Goal: Find specific page/section: Find specific page/section

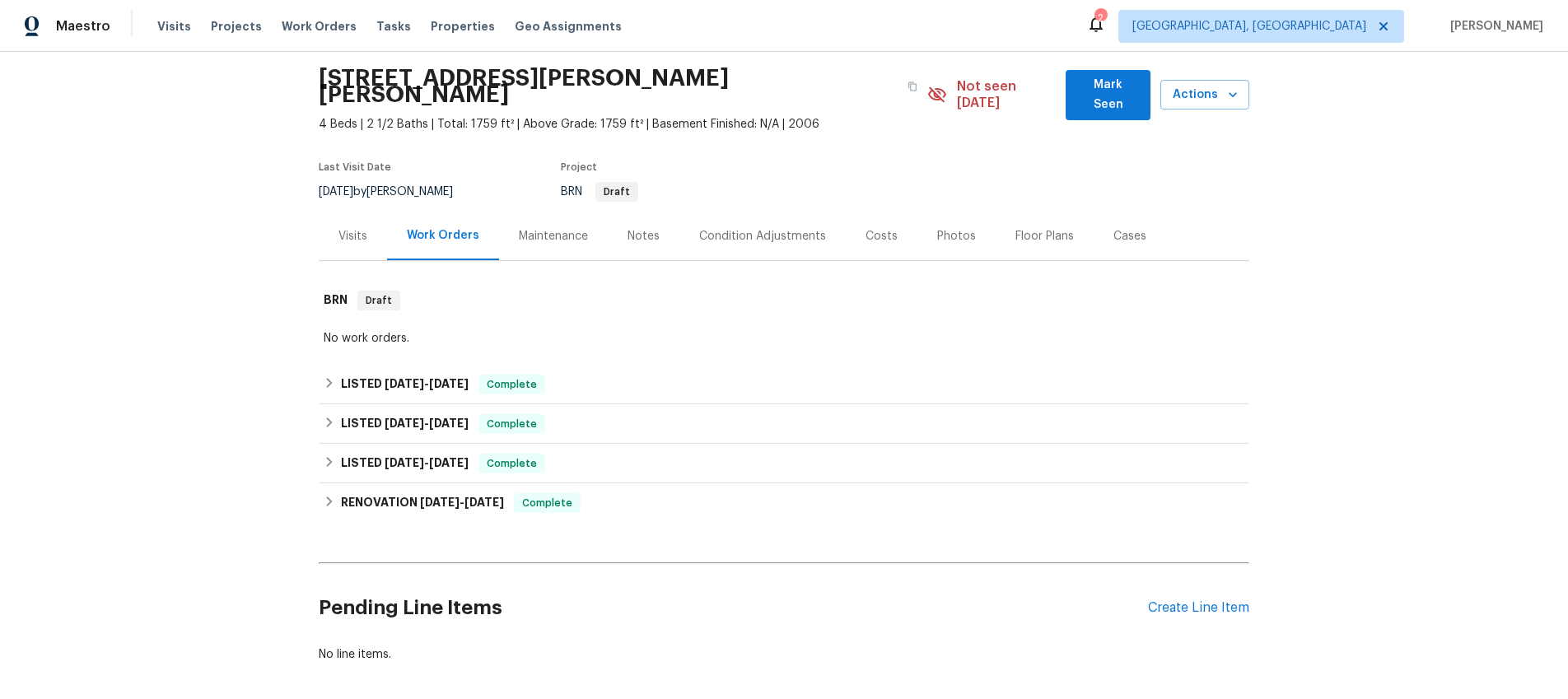
scroll to position [114, 0]
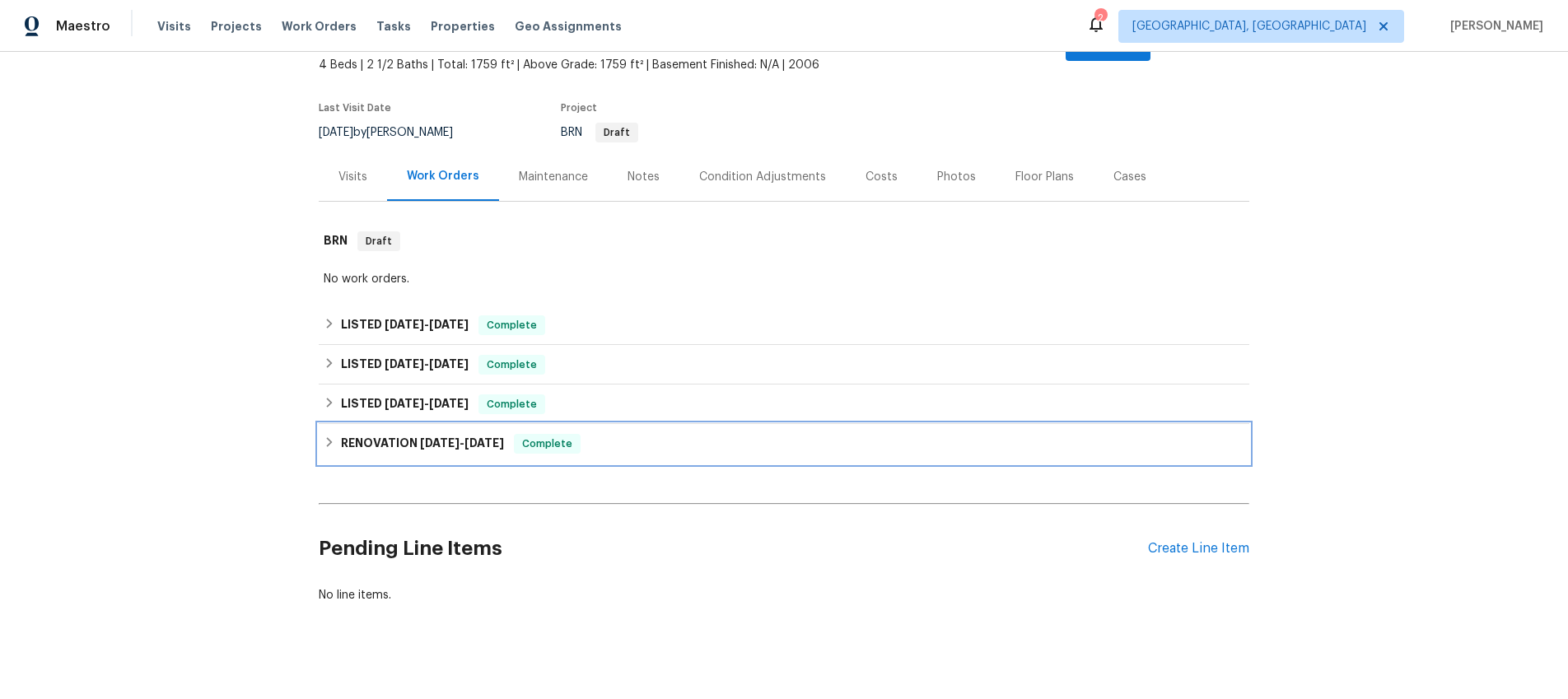
click at [328, 437] on icon at bounding box center [330, 442] width 6 height 10
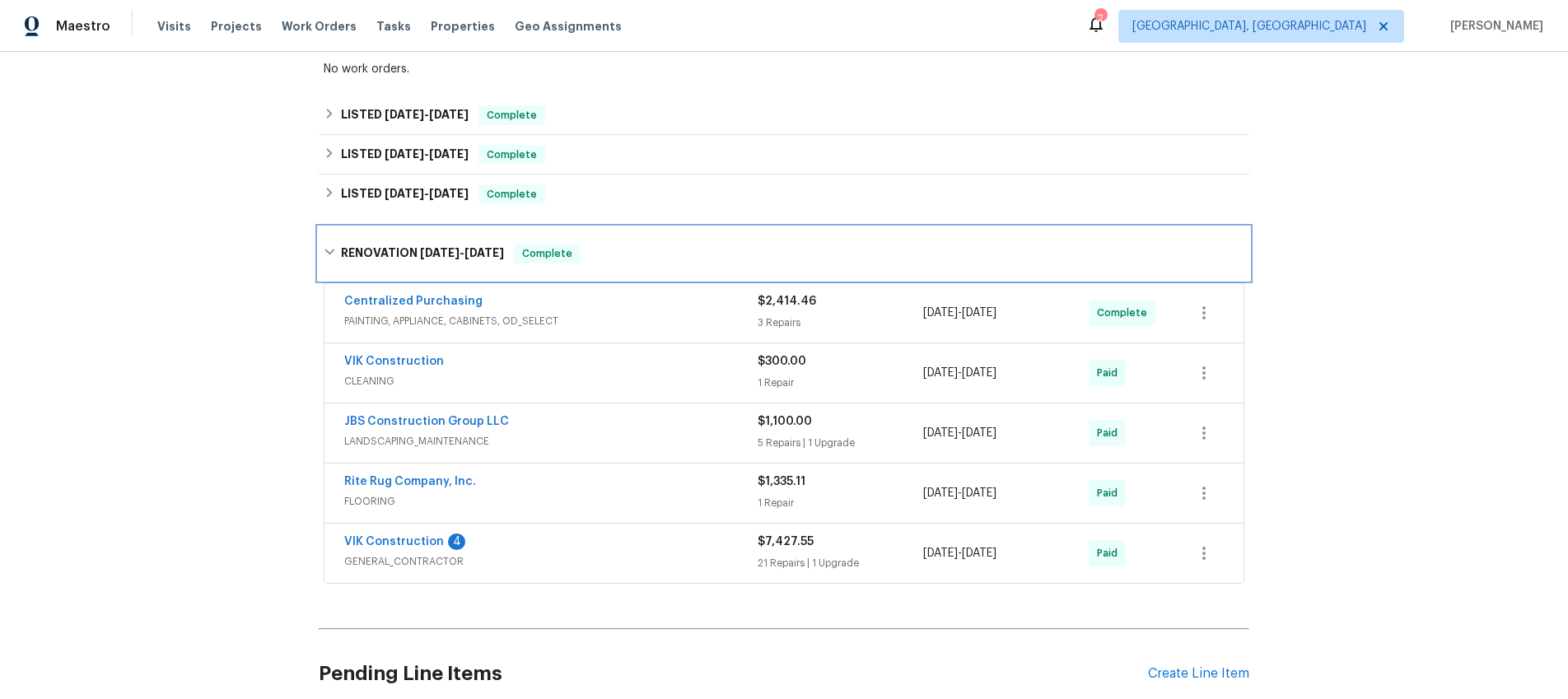
scroll to position [337, 0]
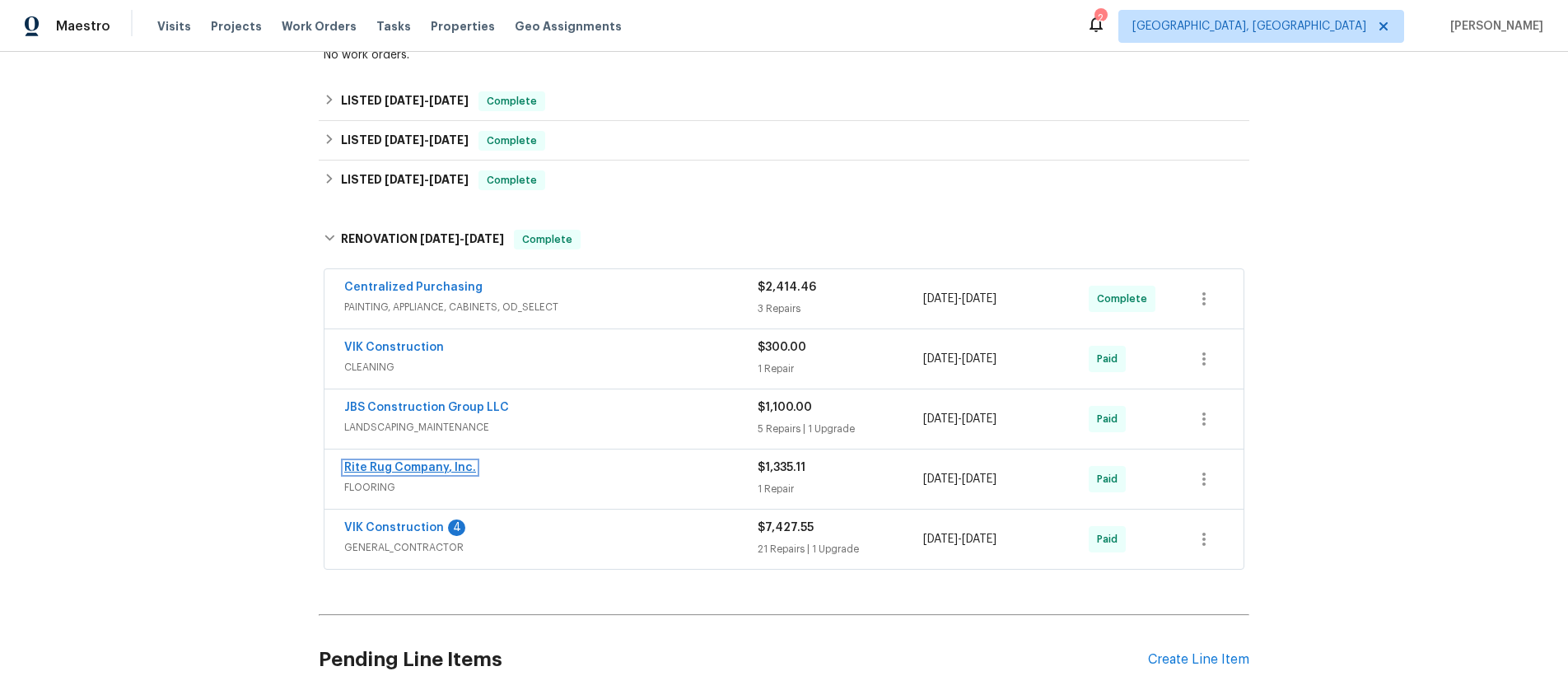
click at [372, 462] on link "Rite Rug Company, Inc." at bounding box center [409, 468] width 131 height 11
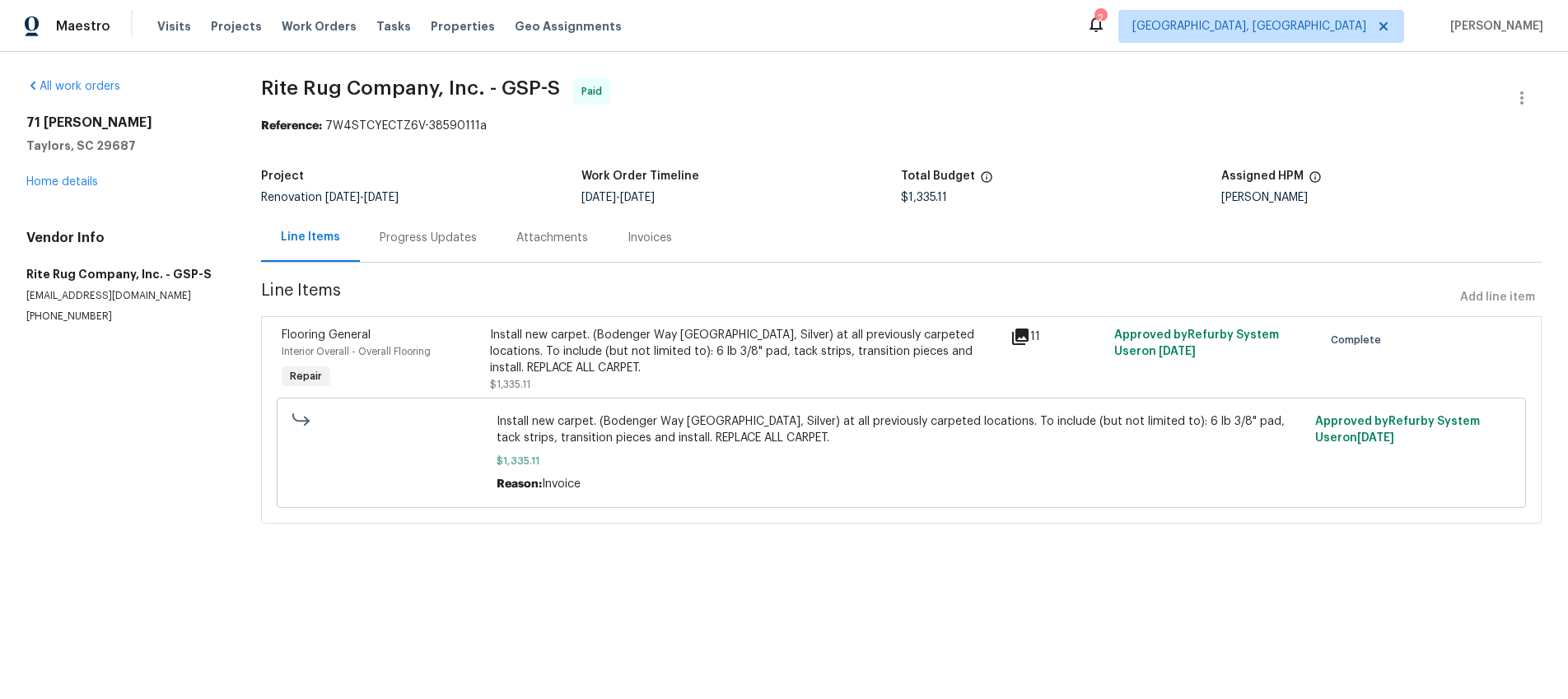
click at [1027, 328] on icon at bounding box center [1020, 336] width 20 height 20
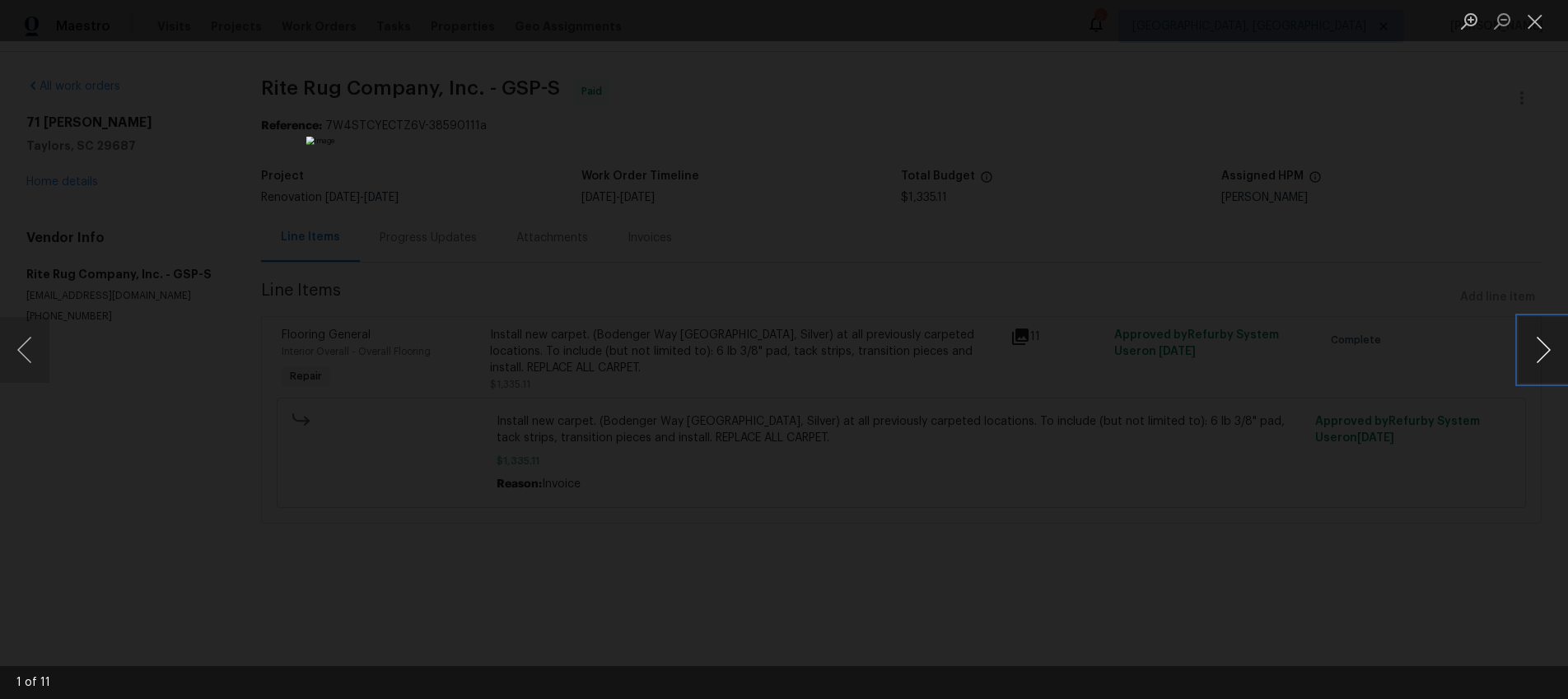
click at [1534, 360] on button "Next image" at bounding box center [1543, 350] width 49 height 66
click at [1534, 361] on button "Next image" at bounding box center [1543, 350] width 49 height 66
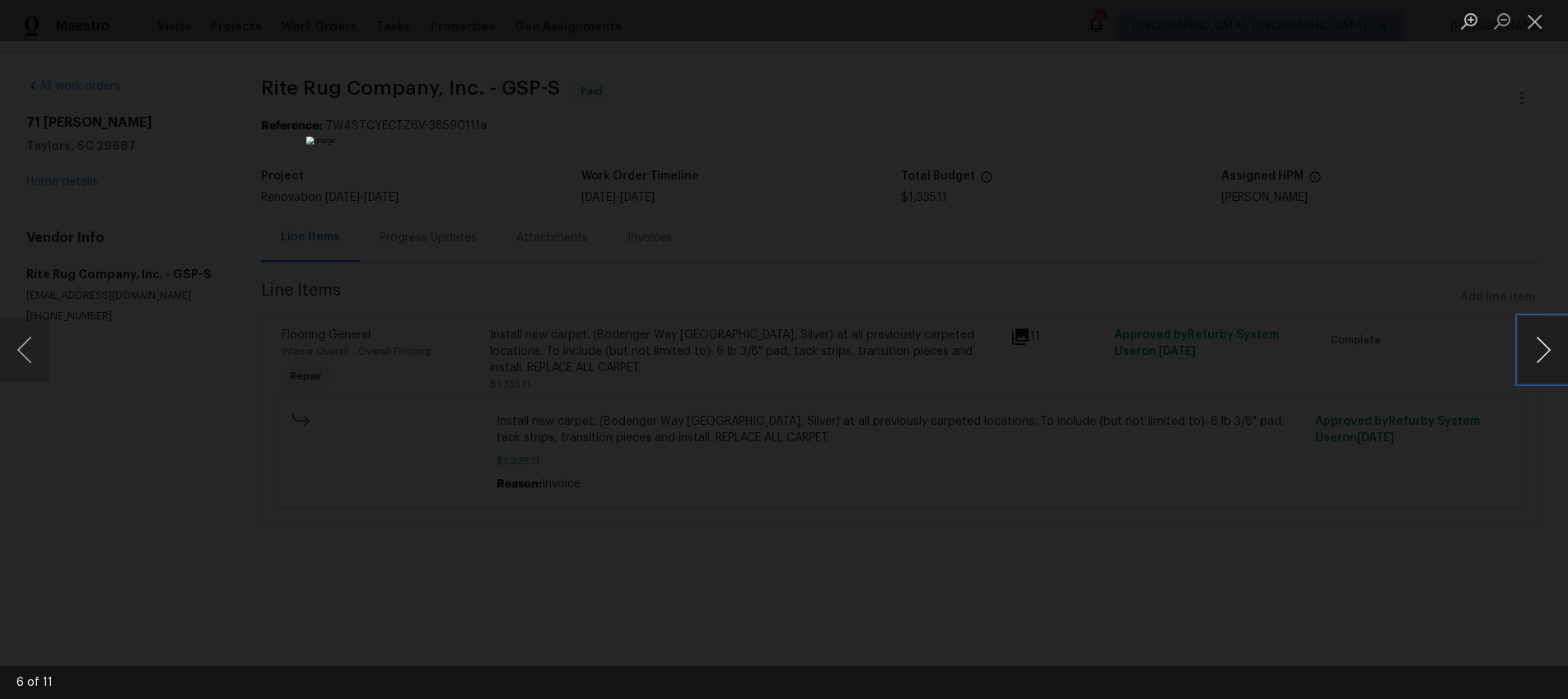
click at [1534, 361] on button "Next image" at bounding box center [1543, 350] width 49 height 66
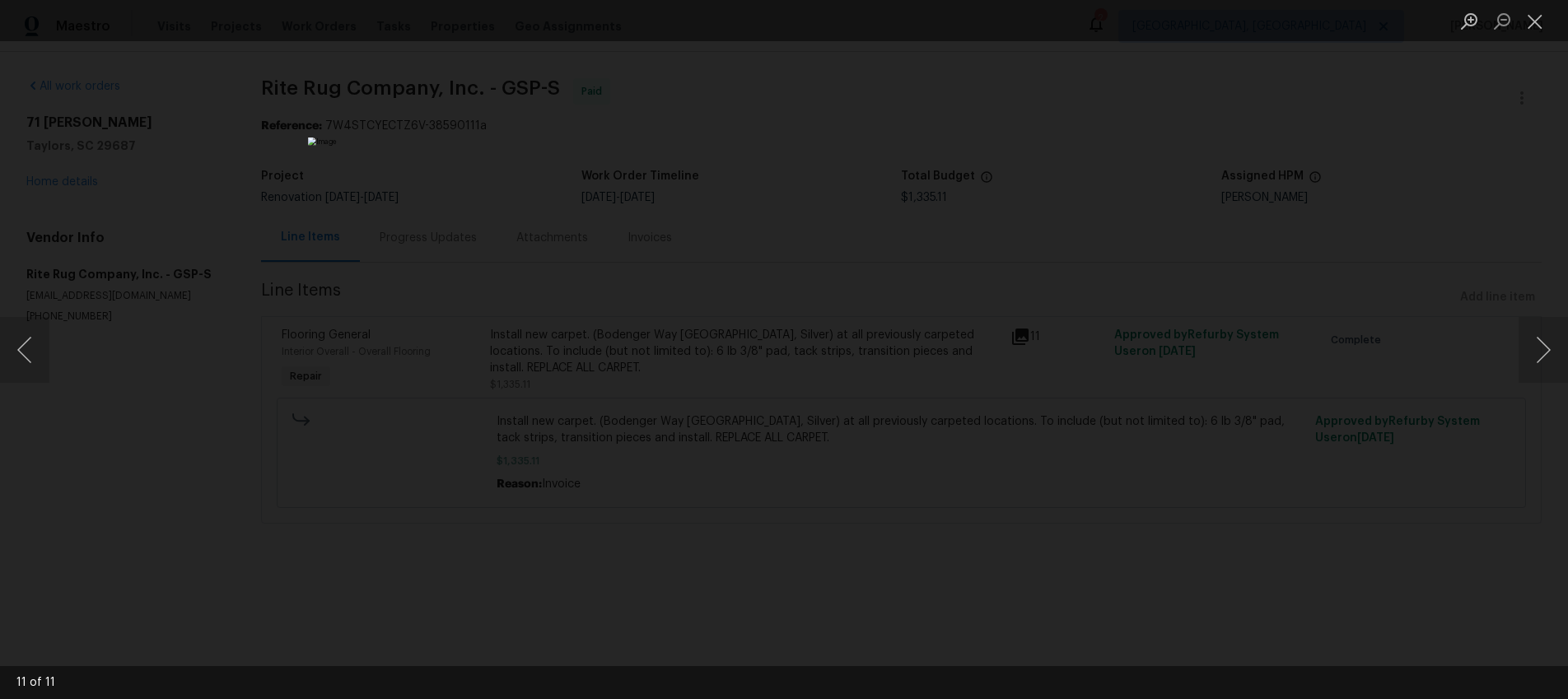
click at [1193, 219] on div "Lightbox" at bounding box center [784, 350] width 1568 height 699
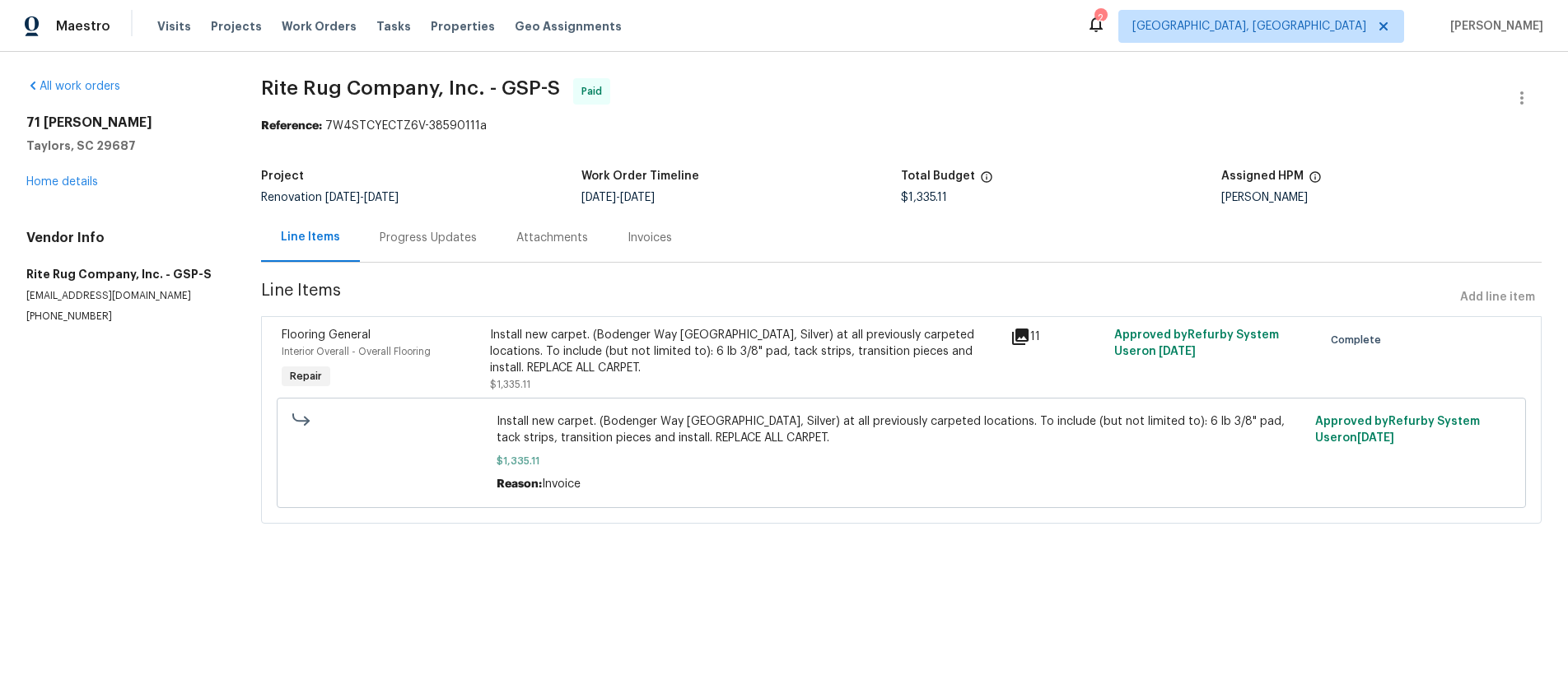
click at [734, 357] on div "Install new carpet. (Bodenger Way 945 Winter Ash, Silver) at all previously car…" at bounding box center [745, 351] width 511 height 49
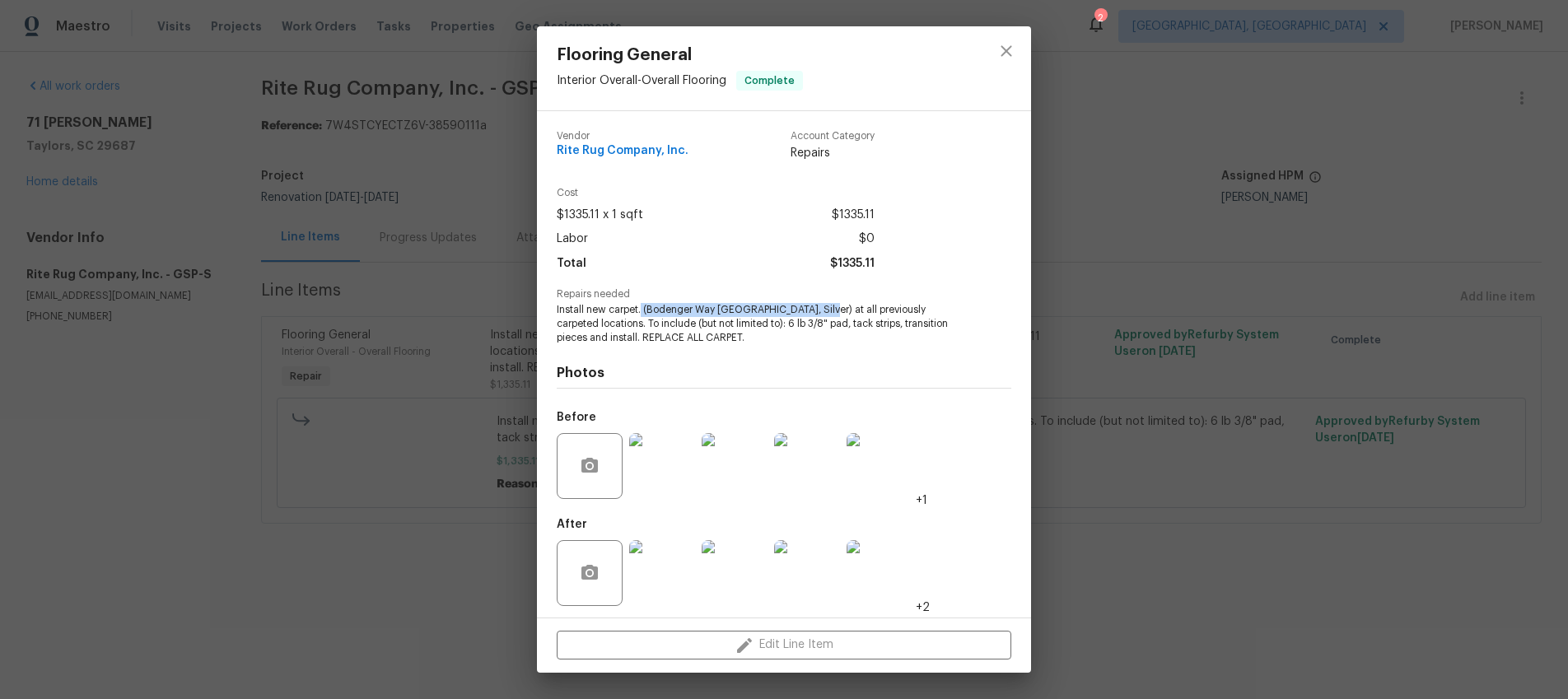
drag, startPoint x: 642, startPoint y: 308, endPoint x: 820, endPoint y: 308, distance: 178.0
click at [820, 308] on span "Install new carpet. (Bodenger Way 945 Winter Ash, Silver) at all previously car…" at bounding box center [761, 323] width 409 height 41
copy span "(Bodenger Way 945 Winter Ash, Silver)"
click at [1082, 203] on div "Flooring General Interior Overall - Overall Flooring Complete Vendor Rite Rug C…" at bounding box center [784, 350] width 1568 height 699
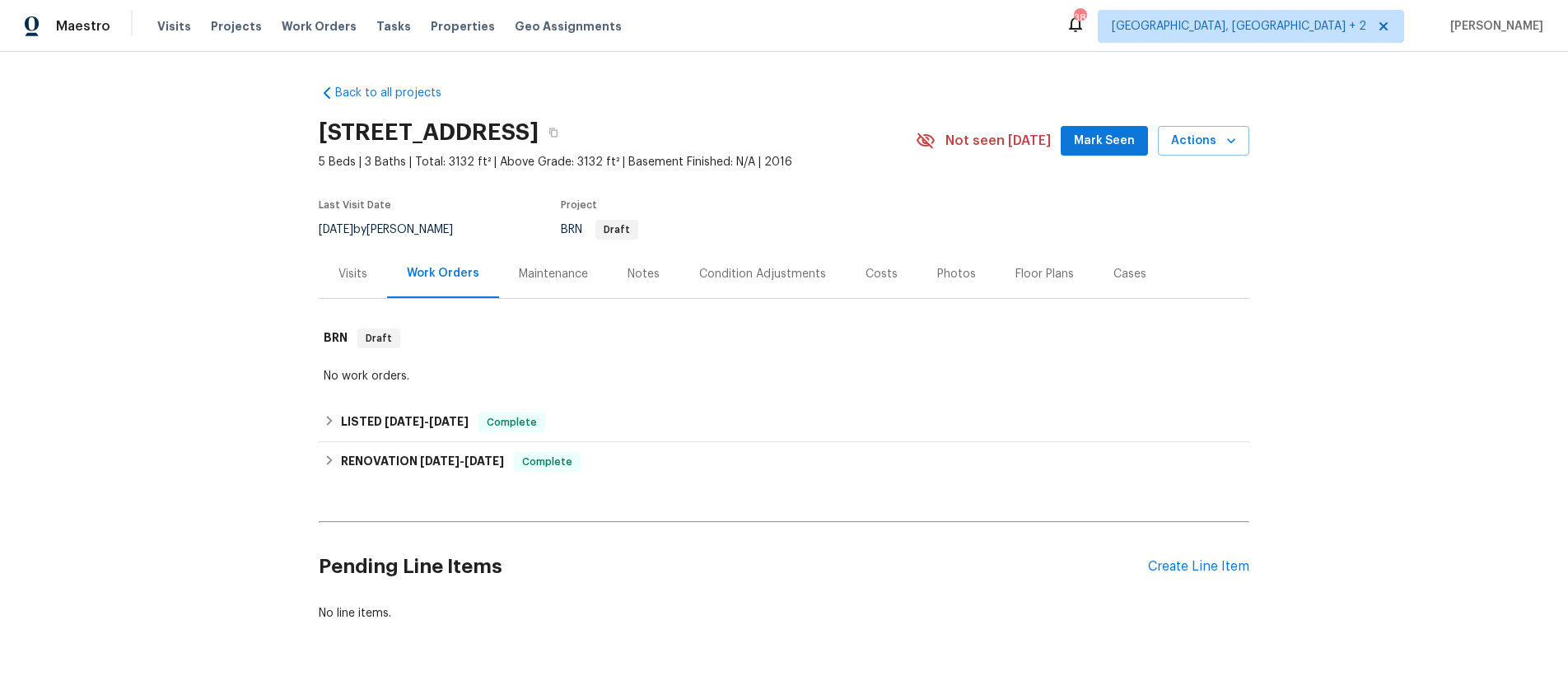
click at [348, 277] on div "Visits" at bounding box center [352, 274] width 29 height 17
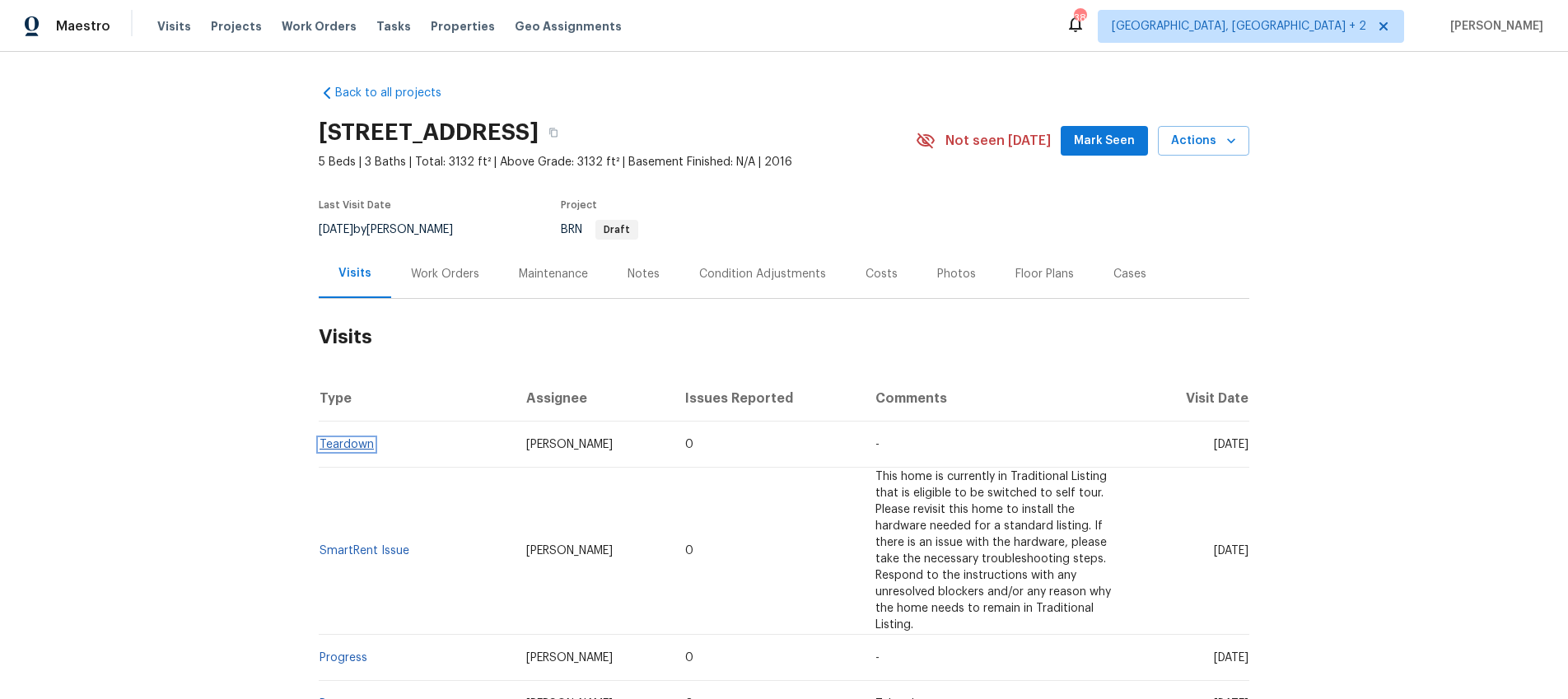
click at [365, 444] on link "Teardown" at bounding box center [347, 445] width 54 height 11
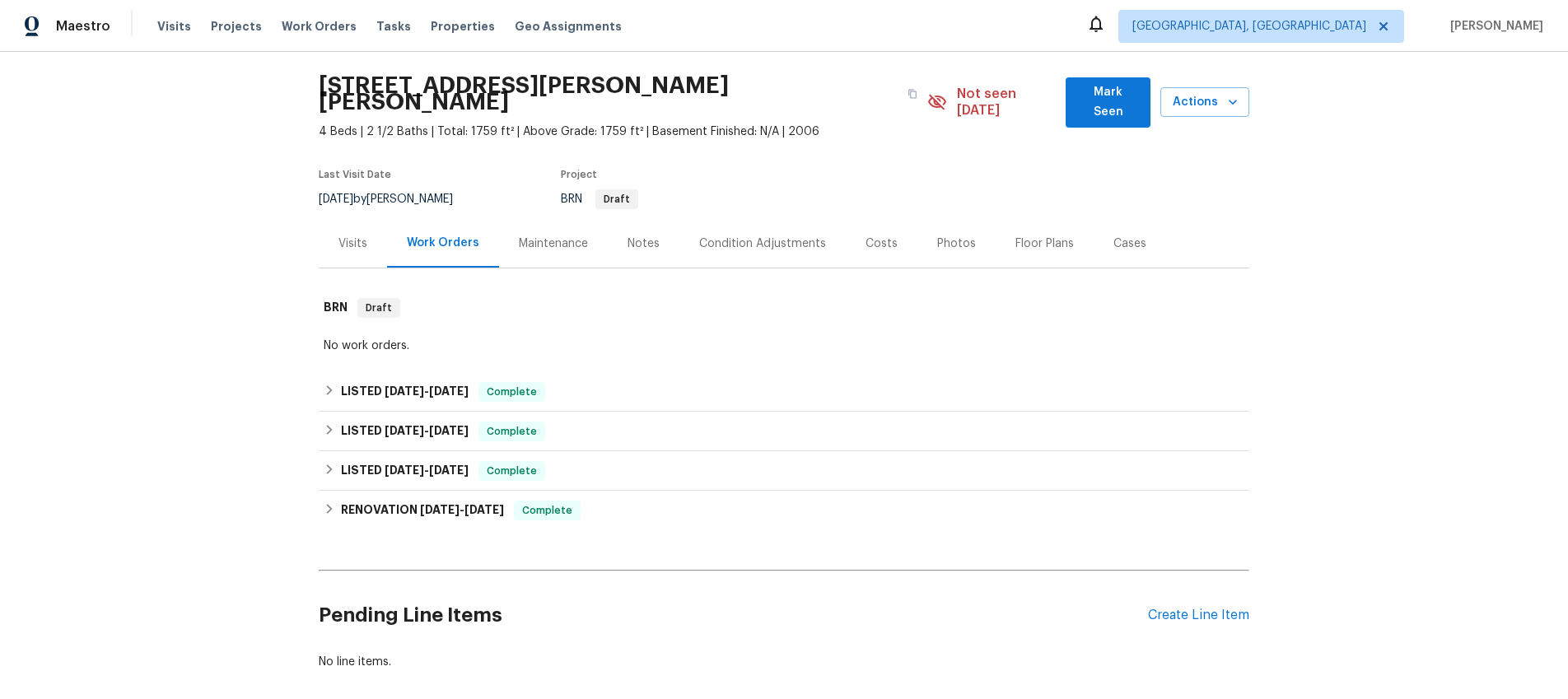
scroll to position [78, 0]
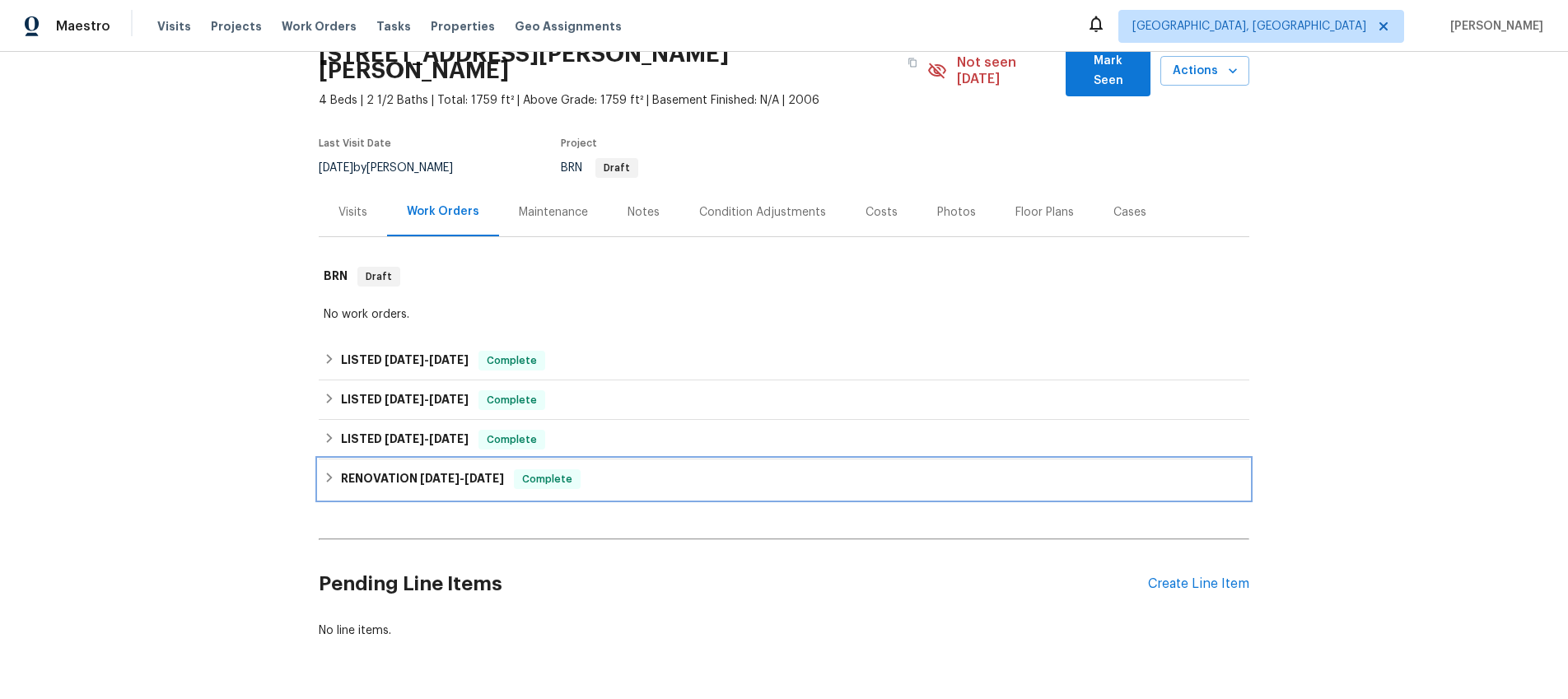
click at [339, 470] on div "RENOVATION 3/31/25 - 4/8/25 Complete" at bounding box center [784, 479] width 920 height 20
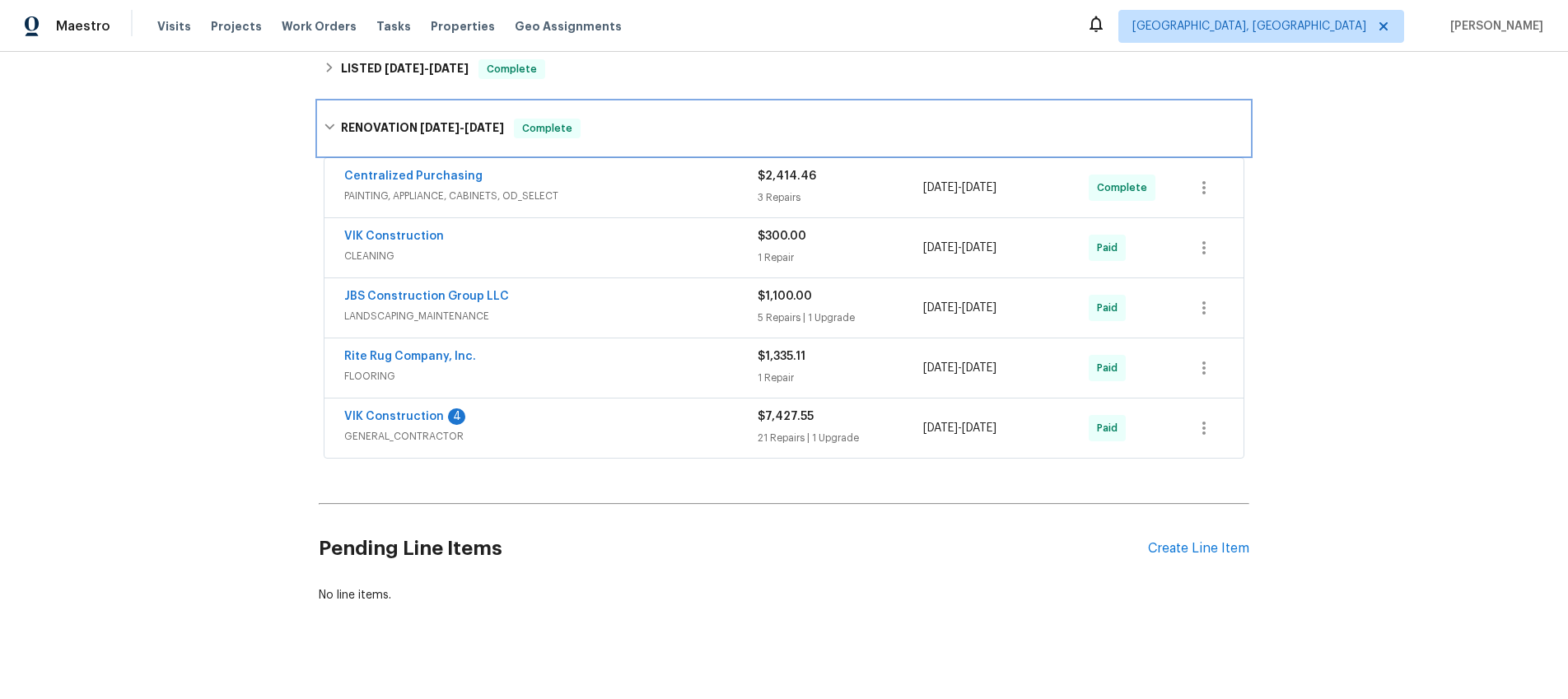
scroll to position [425, 0]
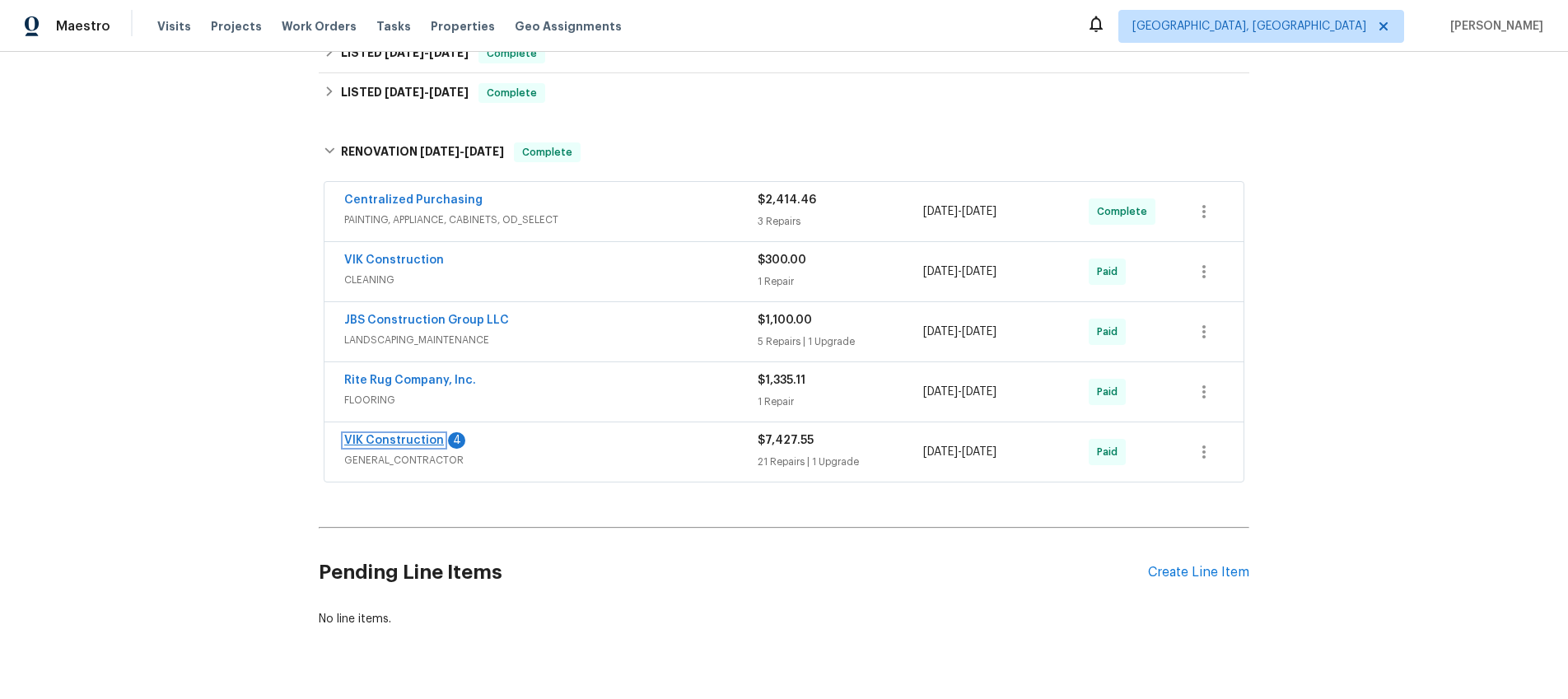
click at [393, 435] on link "VIK Construction" at bounding box center [393, 441] width 100 height 11
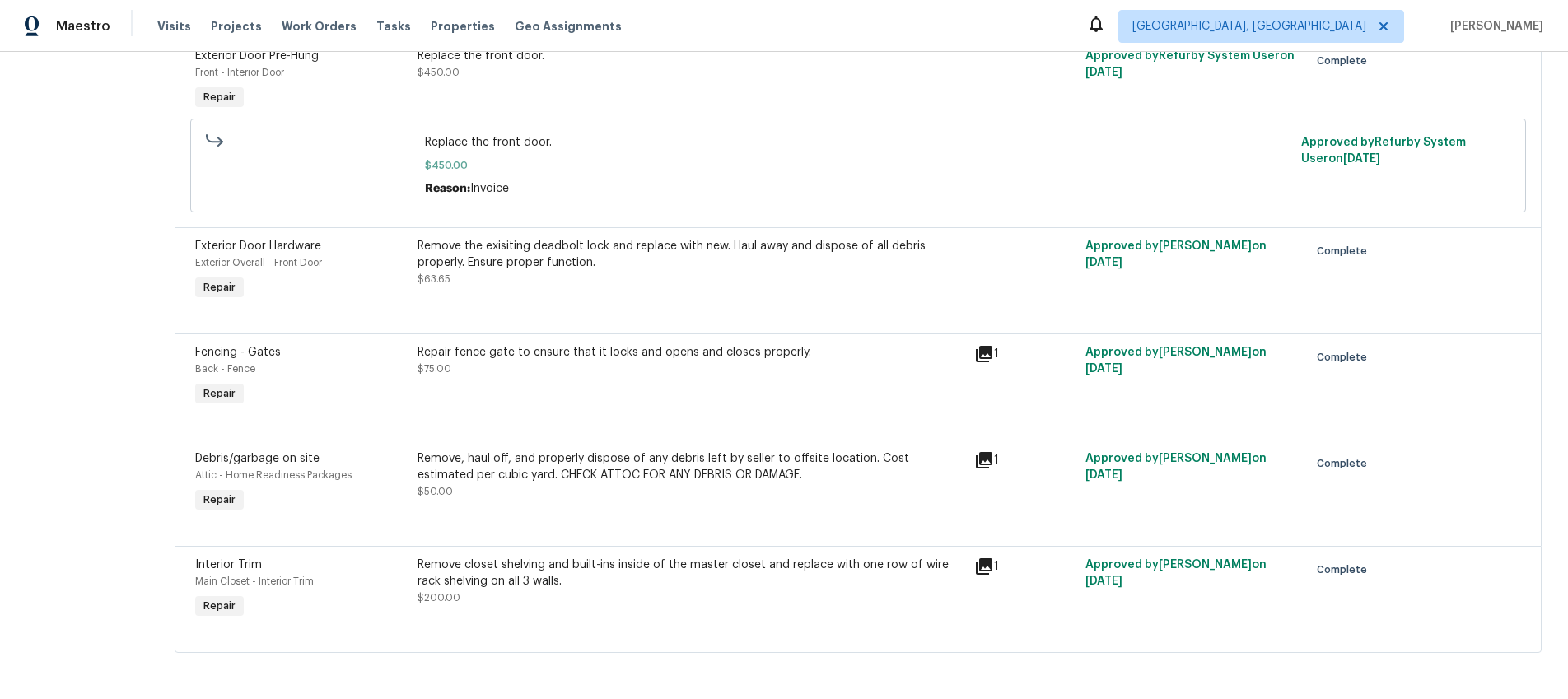
scroll to position [2444, 0]
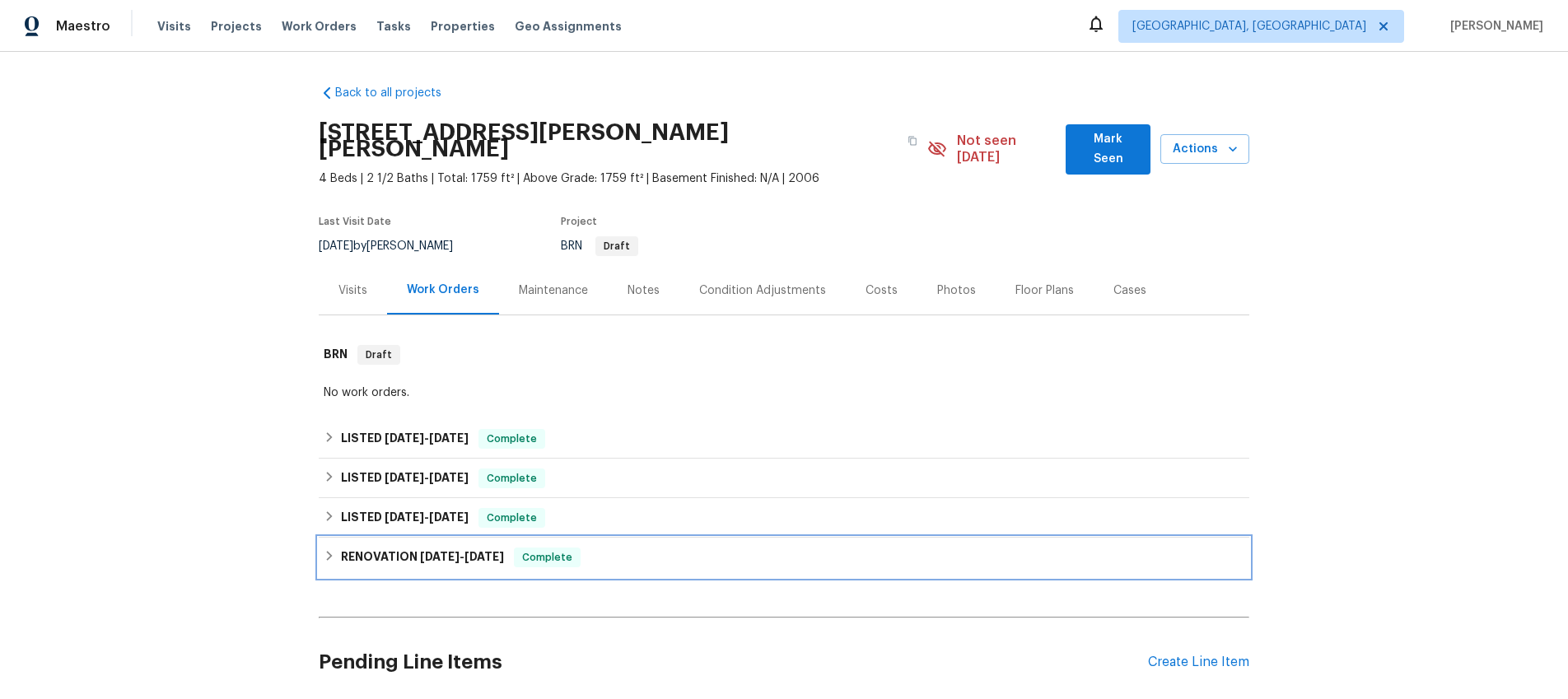
click at [330, 551] on icon at bounding box center [330, 555] width 6 height 10
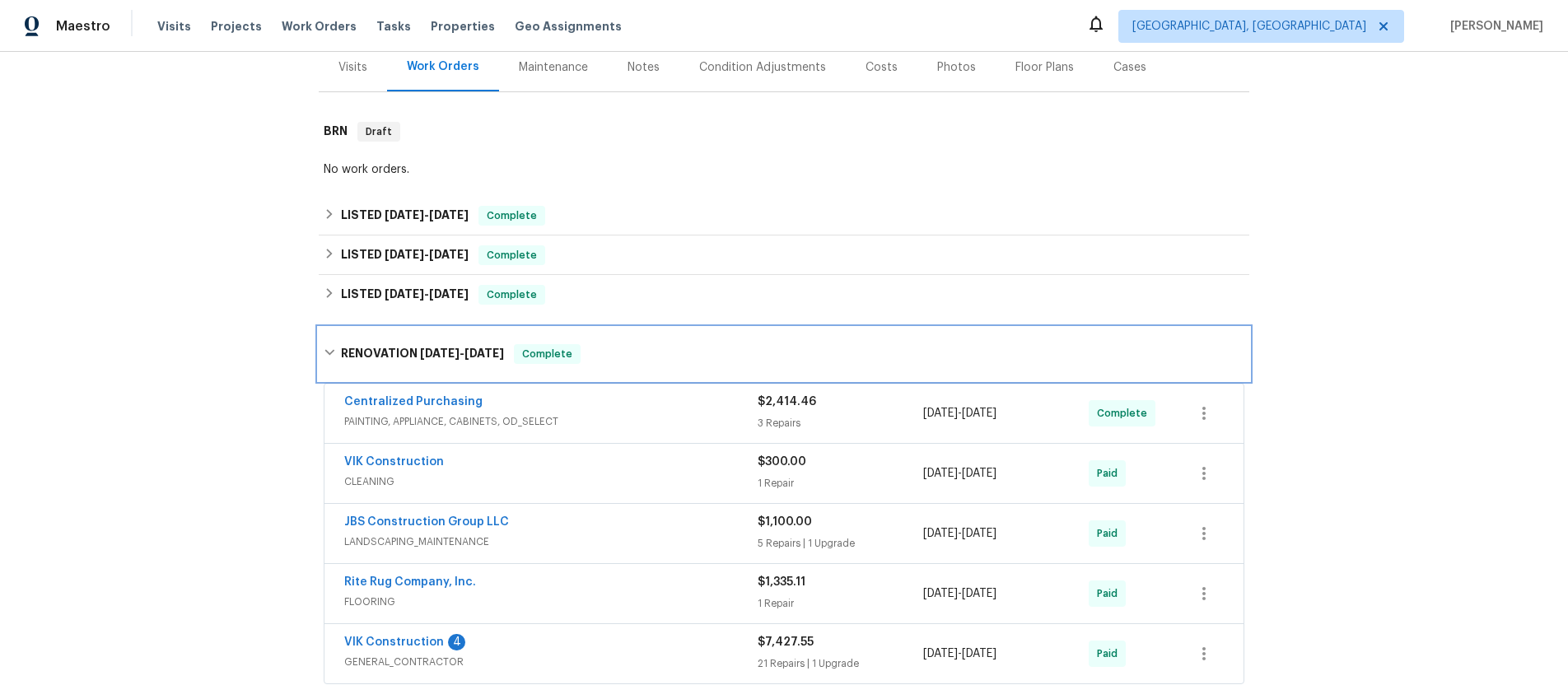
scroll to position [232, 0]
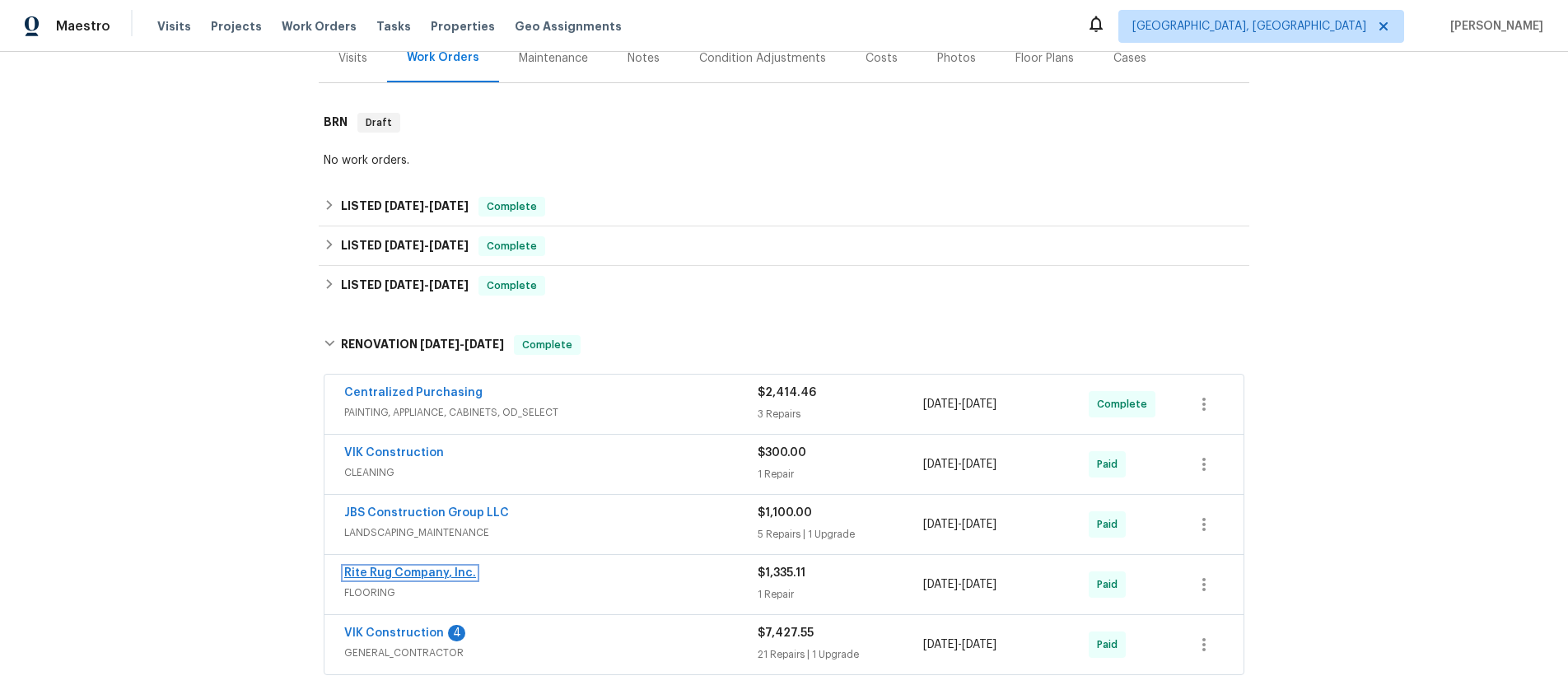
click at [351, 568] on link "Rite Rug Company, Inc." at bounding box center [409, 573] width 131 height 11
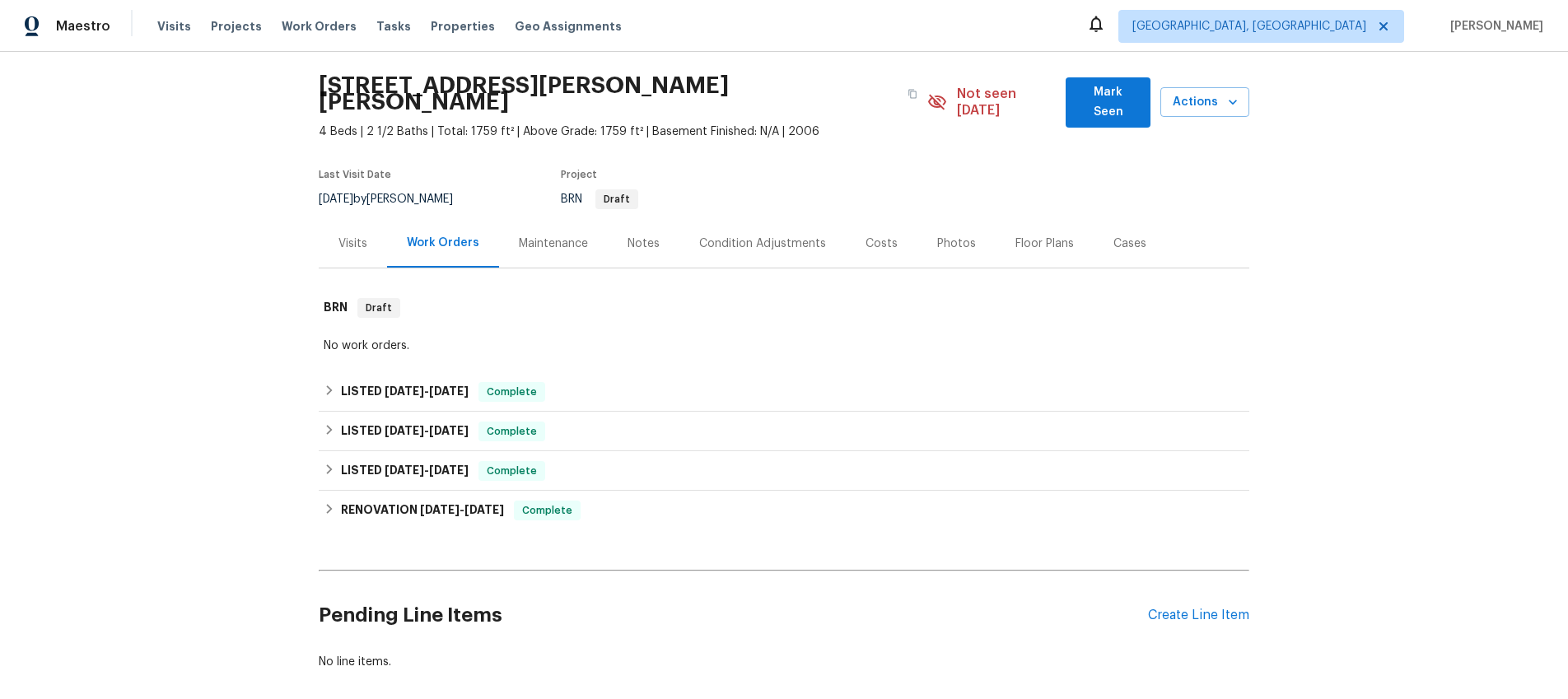
scroll to position [45, 0]
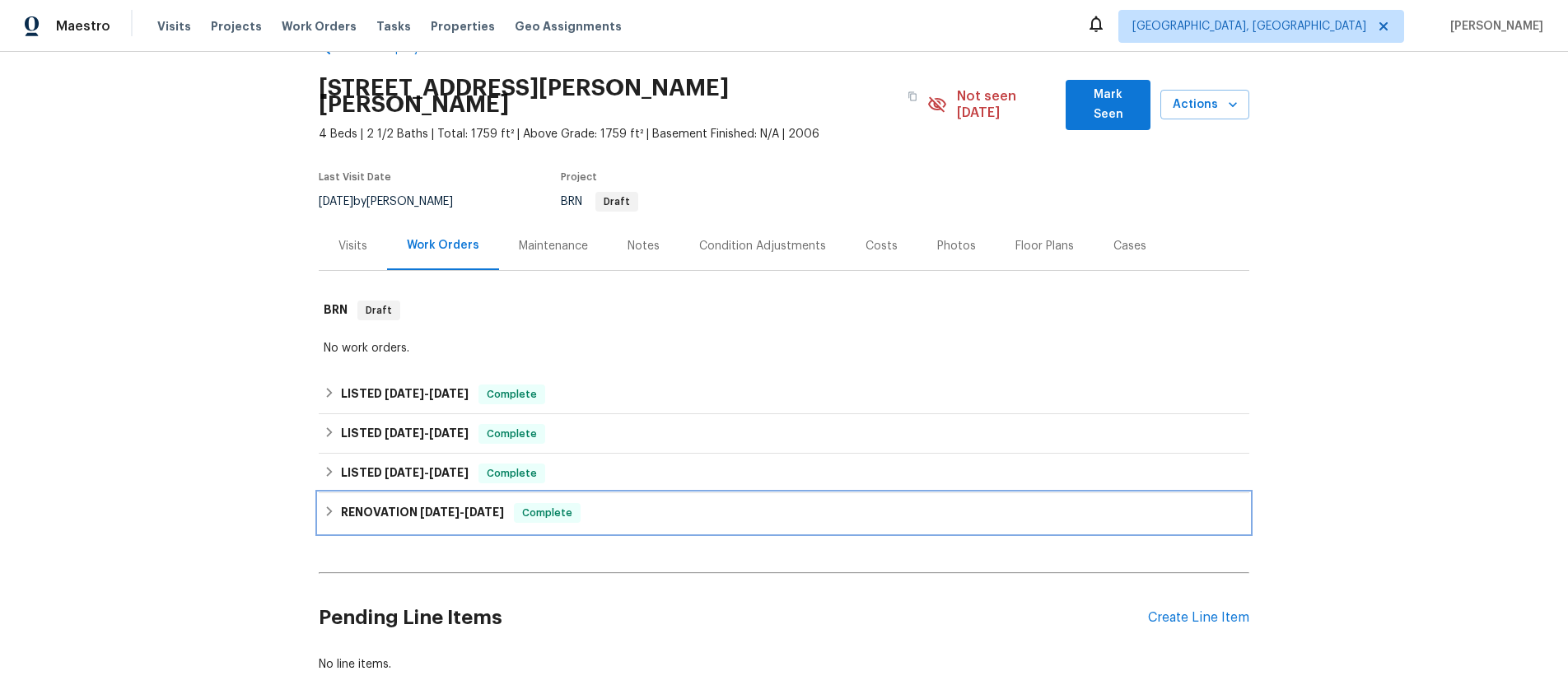
click at [329, 506] on icon at bounding box center [329, 512] width 11 height 11
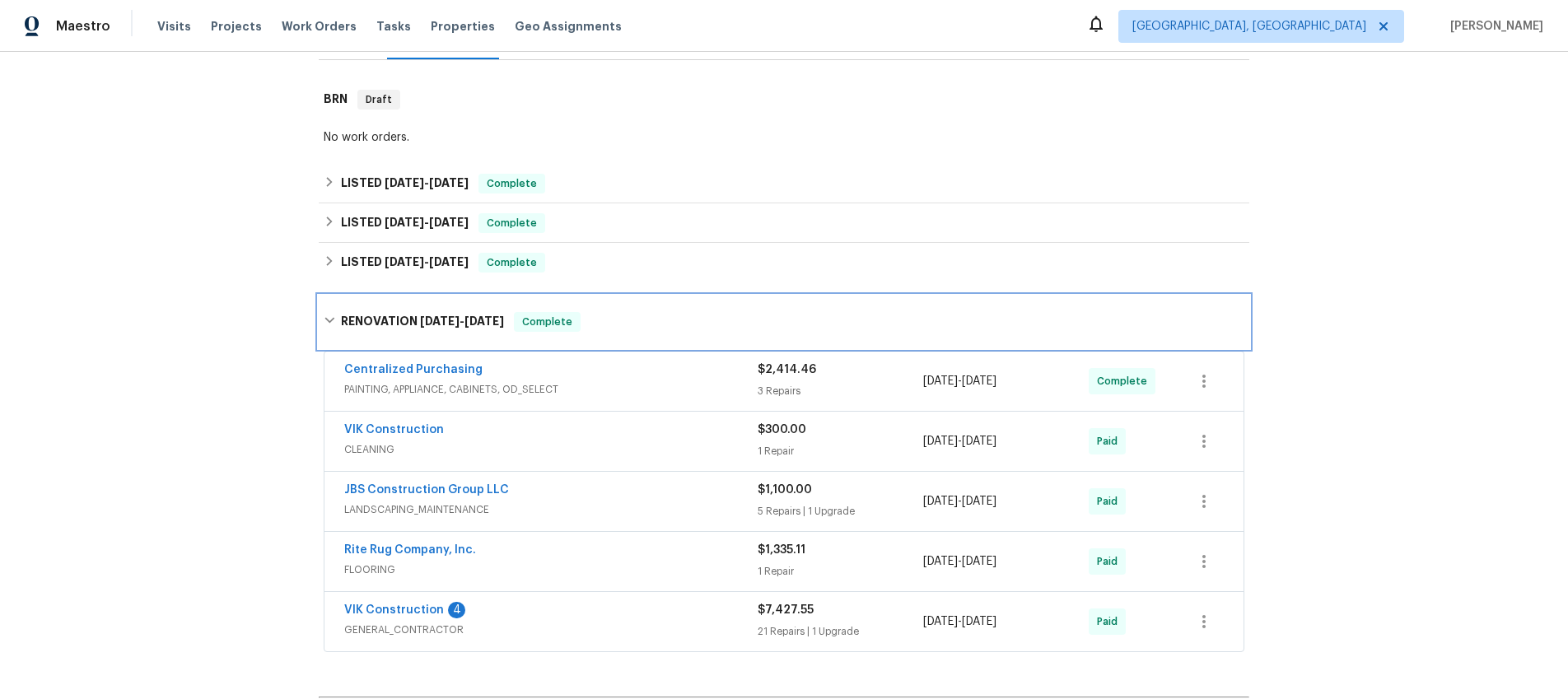
scroll to position [282, 0]
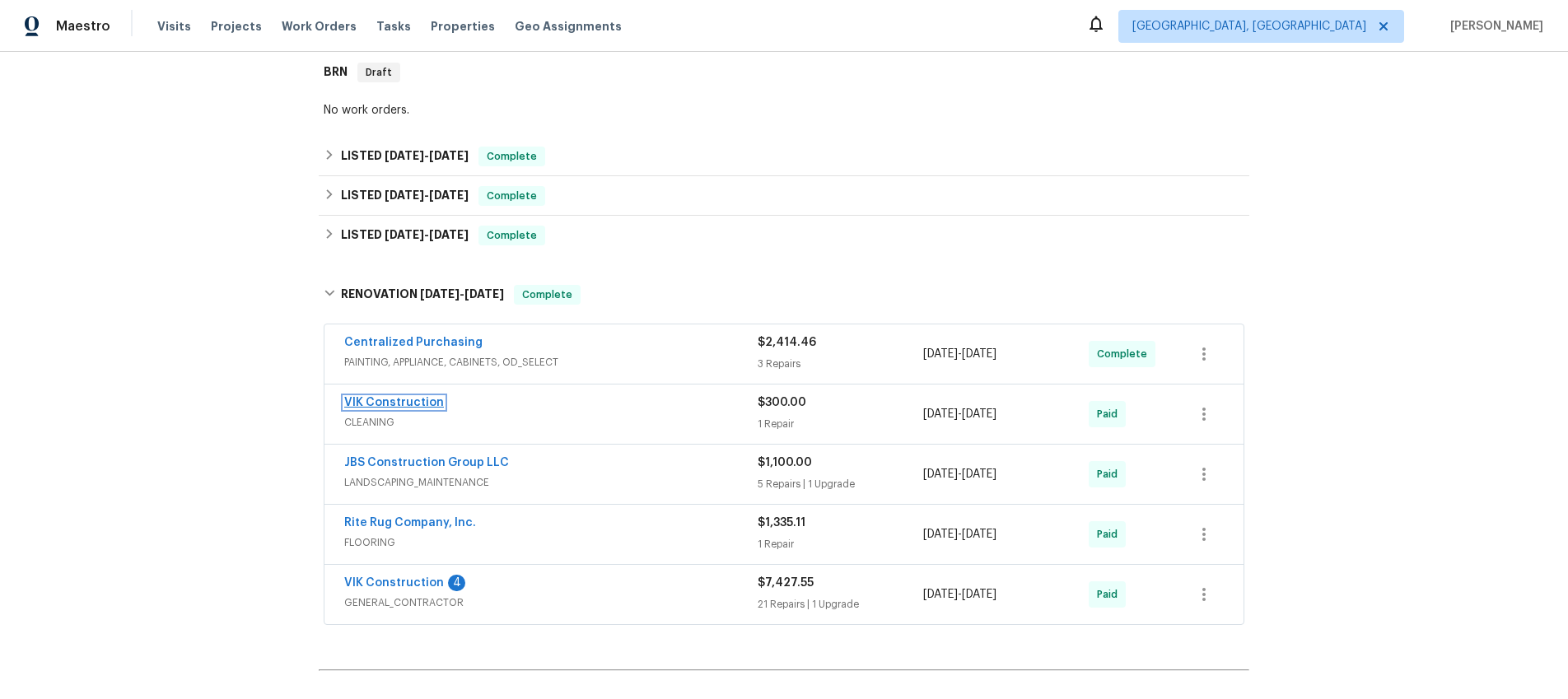
click at [378, 397] on link "VIK Construction" at bounding box center [393, 403] width 100 height 11
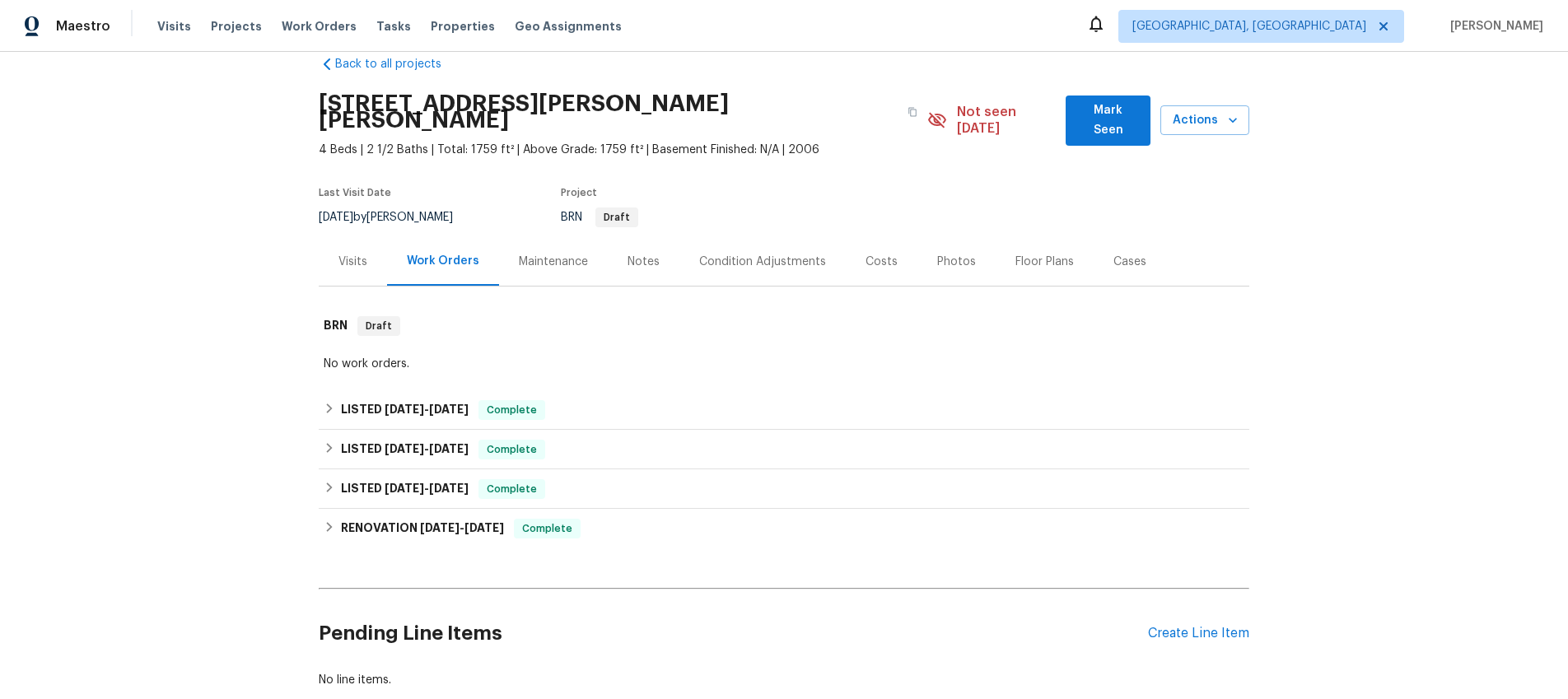
scroll to position [114, 0]
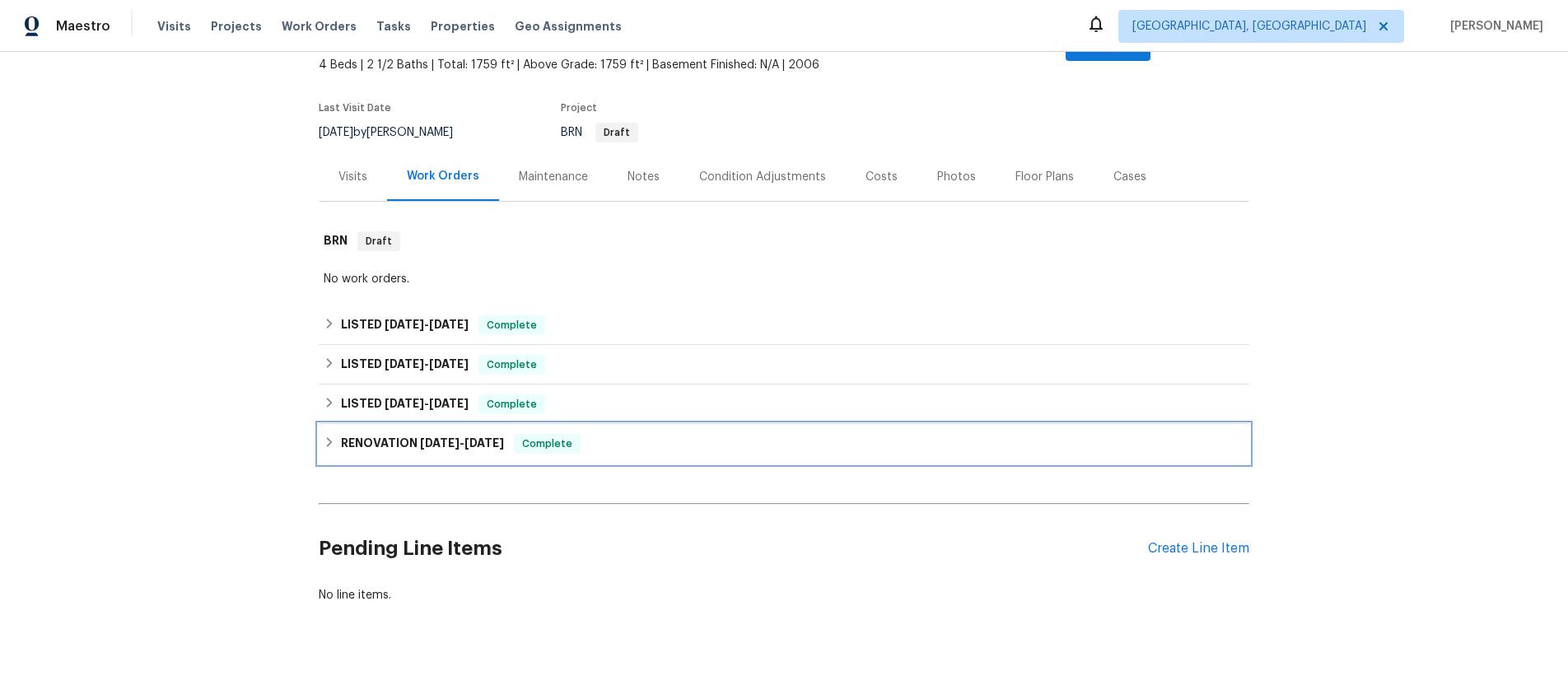
click at [325, 436] on icon at bounding box center [329, 442] width 11 height 11
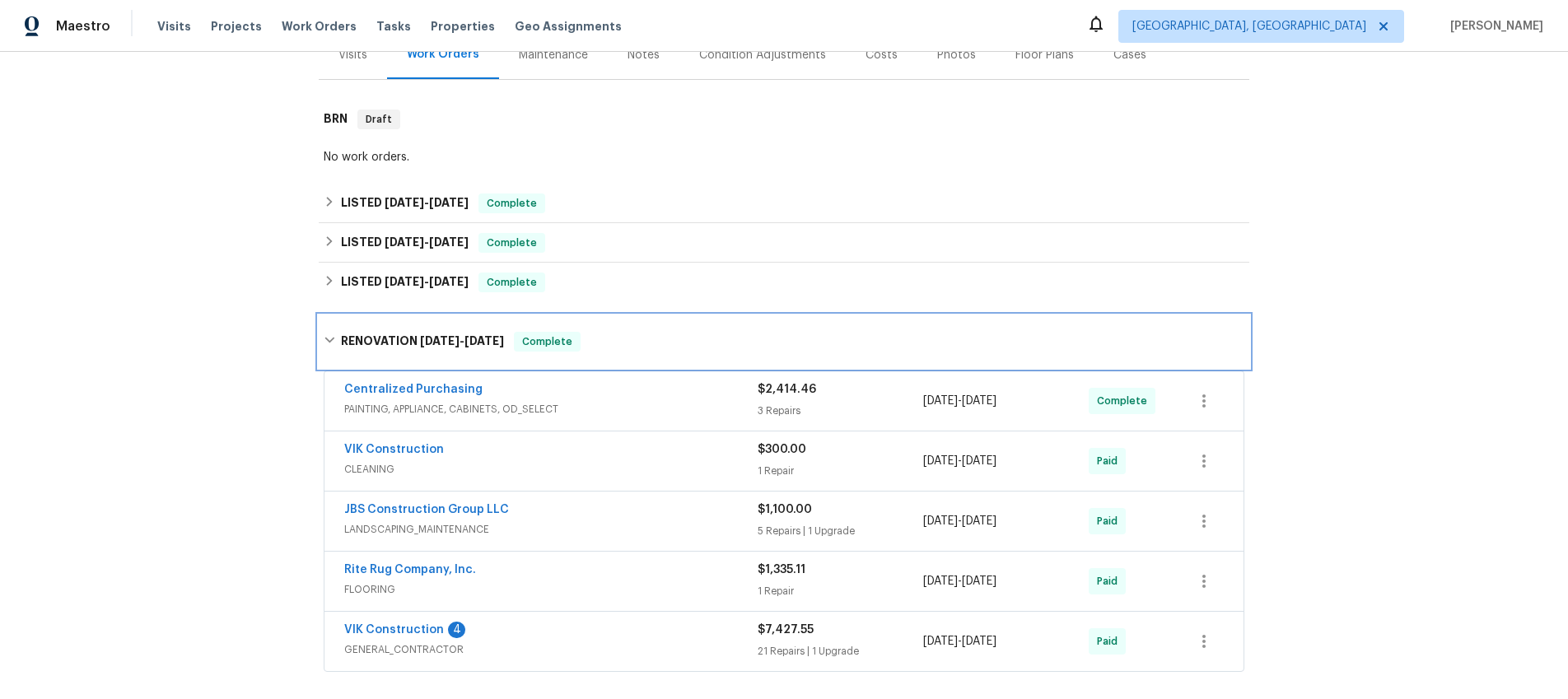
scroll to position [274, 0]
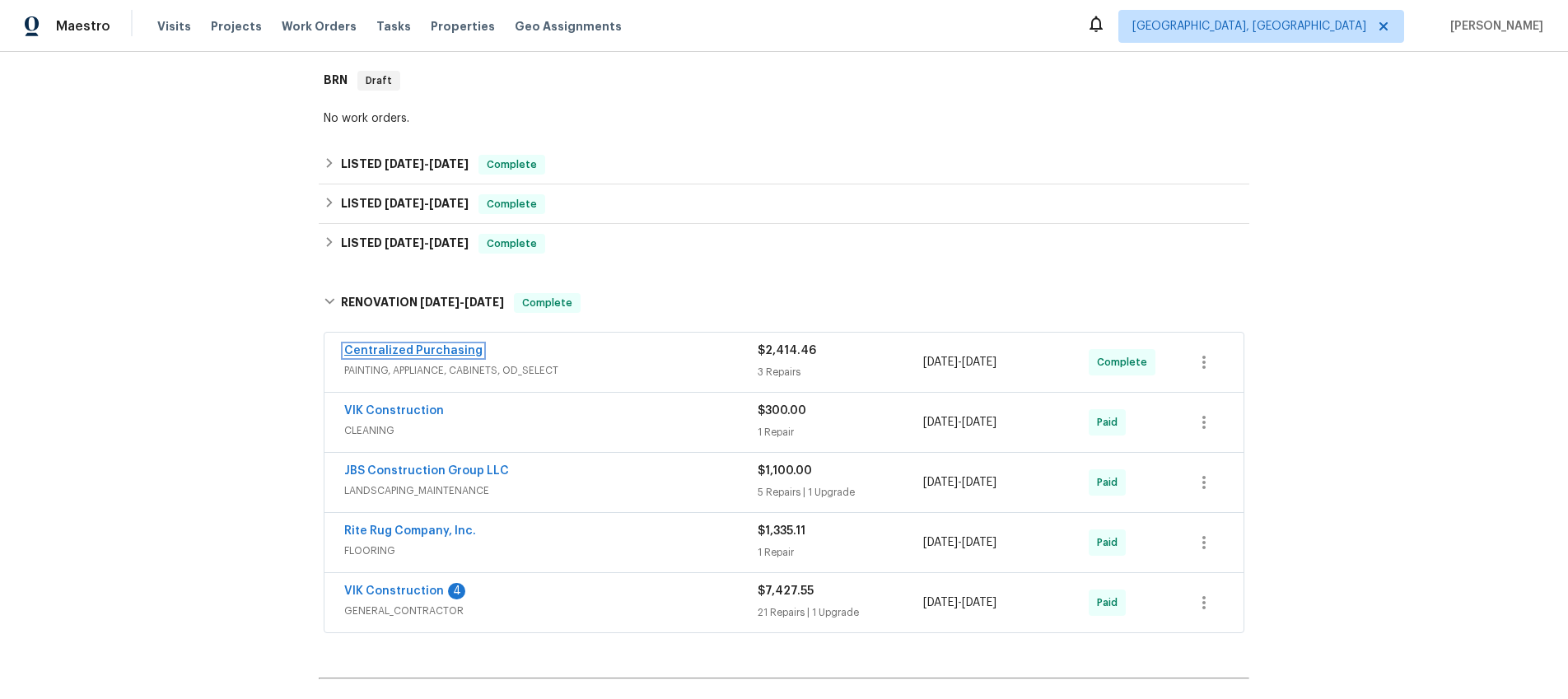
click at [361, 345] on link "Centralized Purchasing" at bounding box center [413, 350] width 138 height 11
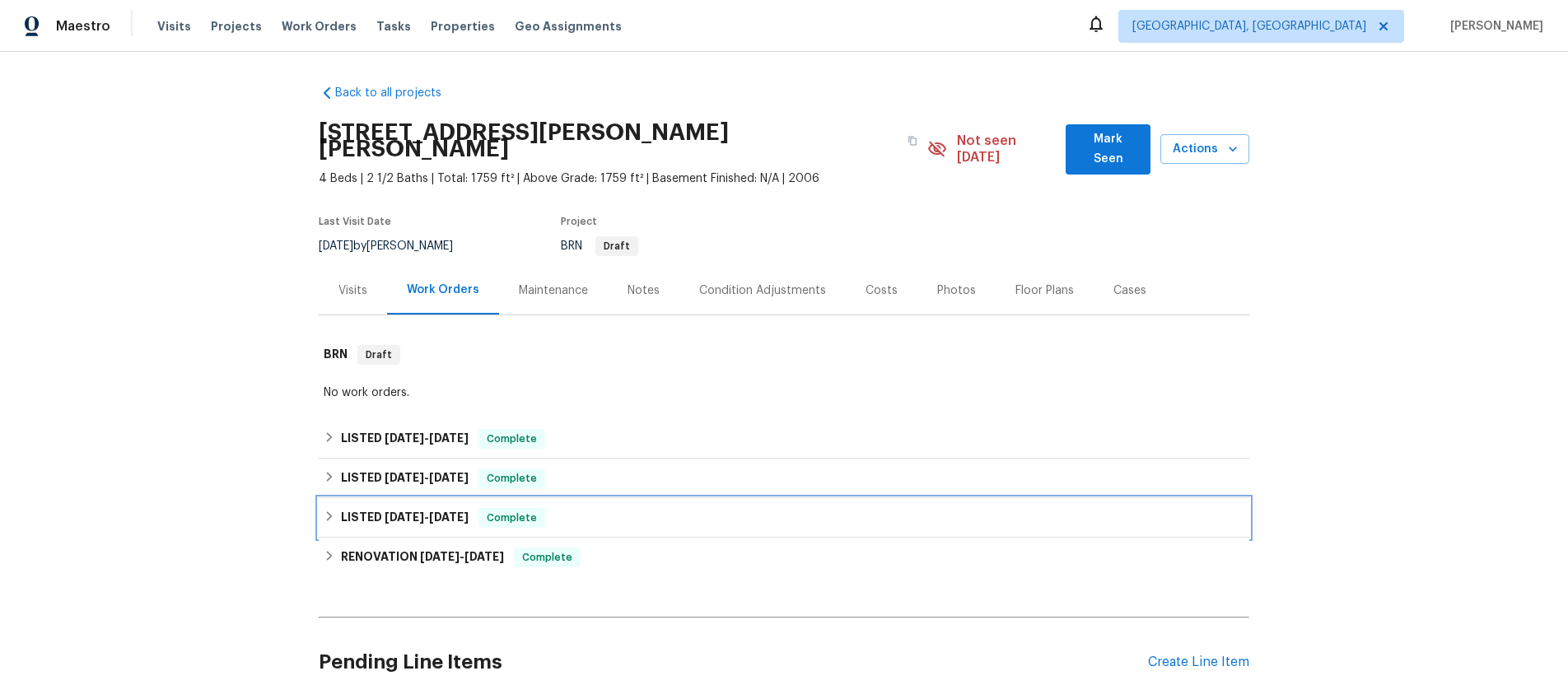
click at [334, 511] on icon at bounding box center [329, 516] width 11 height 11
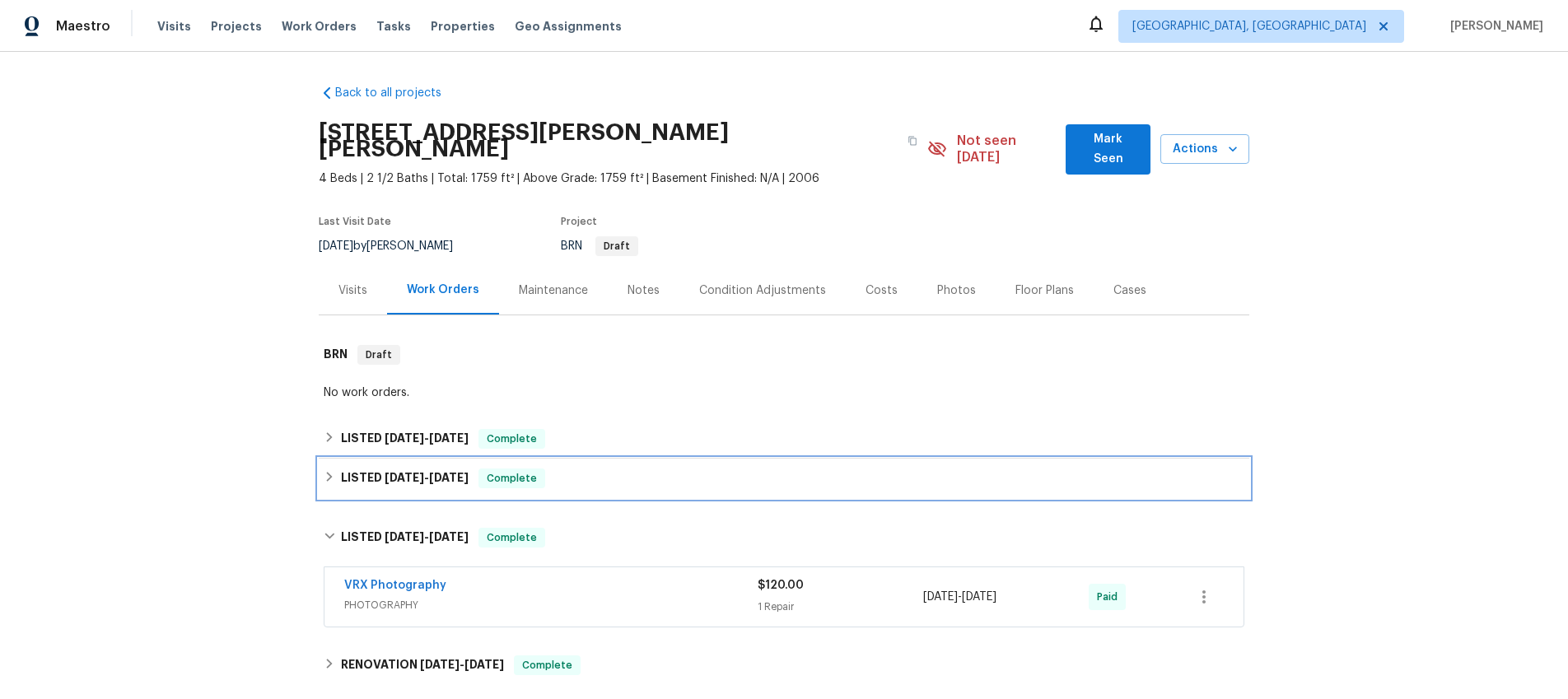
click at [330, 472] on icon at bounding box center [329, 477] width 11 height 11
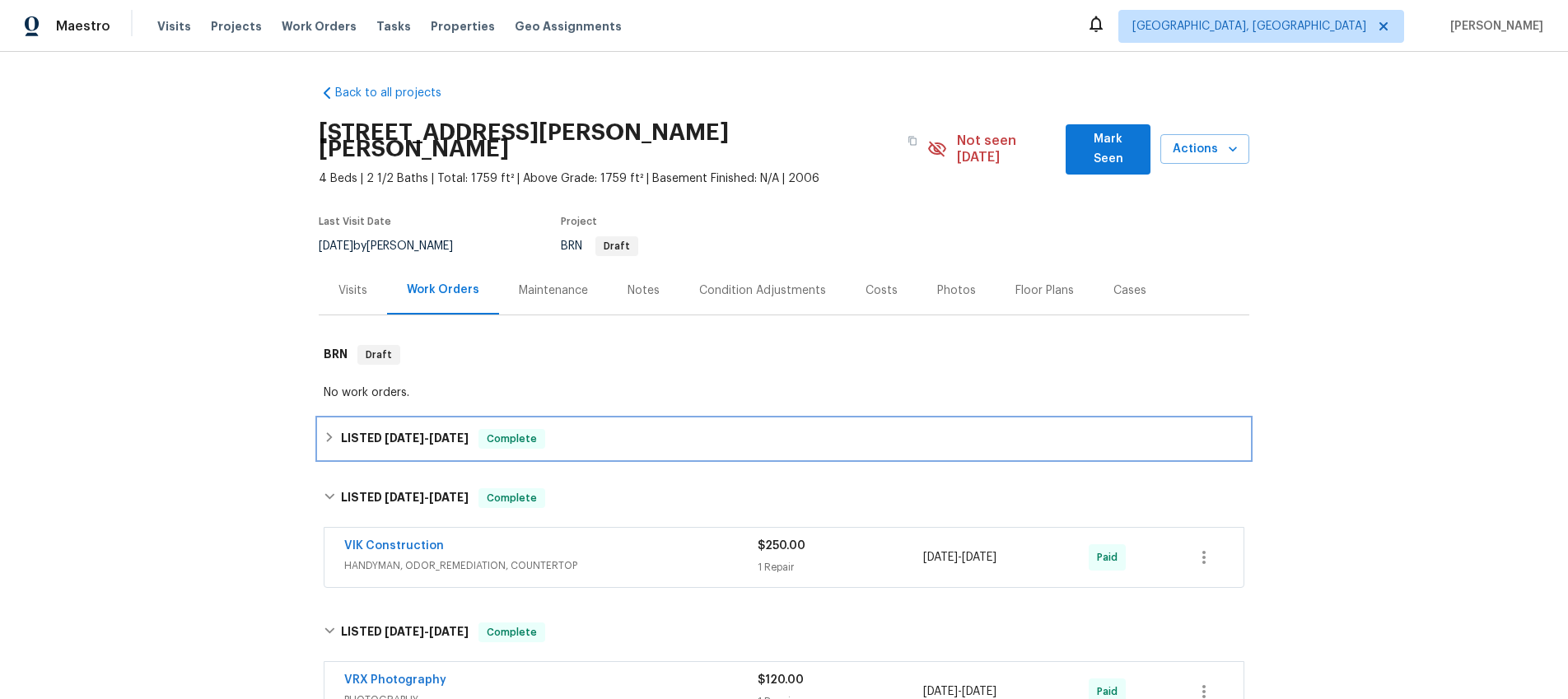
click at [336, 430] on div "LISTED [DATE] - [DATE] Complete" at bounding box center [784, 439] width 920 height 20
